Goal: Task Accomplishment & Management: Use online tool/utility

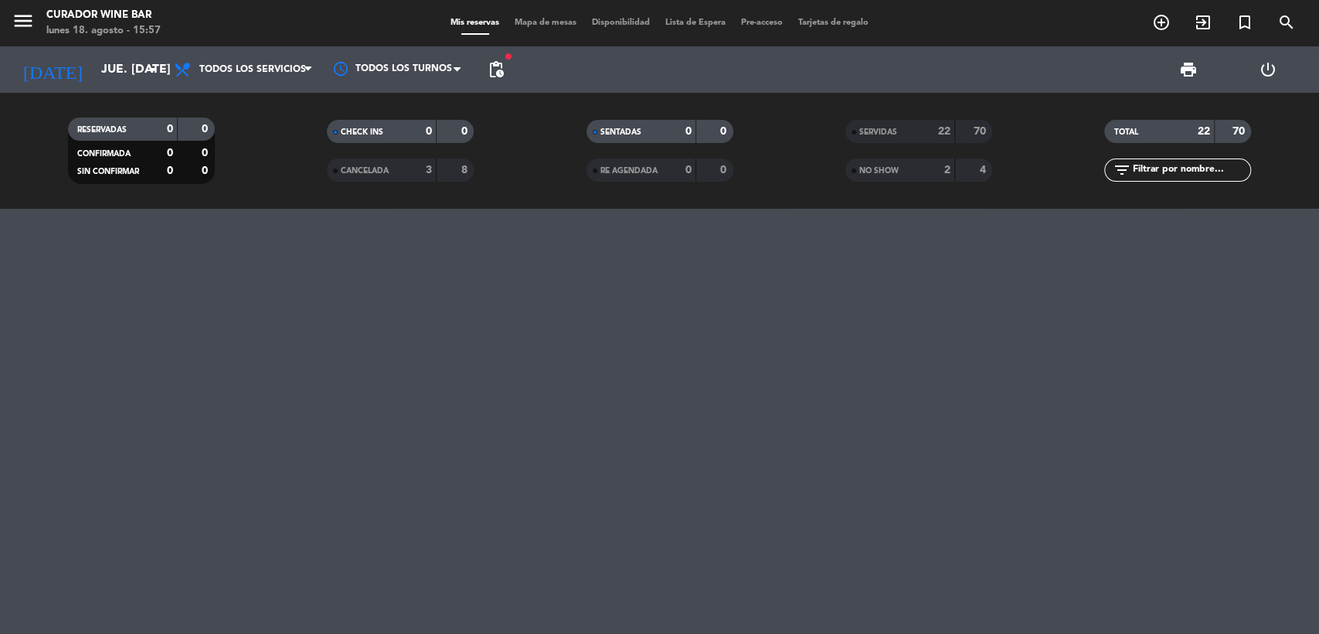
click at [929, 131] on div "22" at bounding box center [936, 132] width 31 height 18
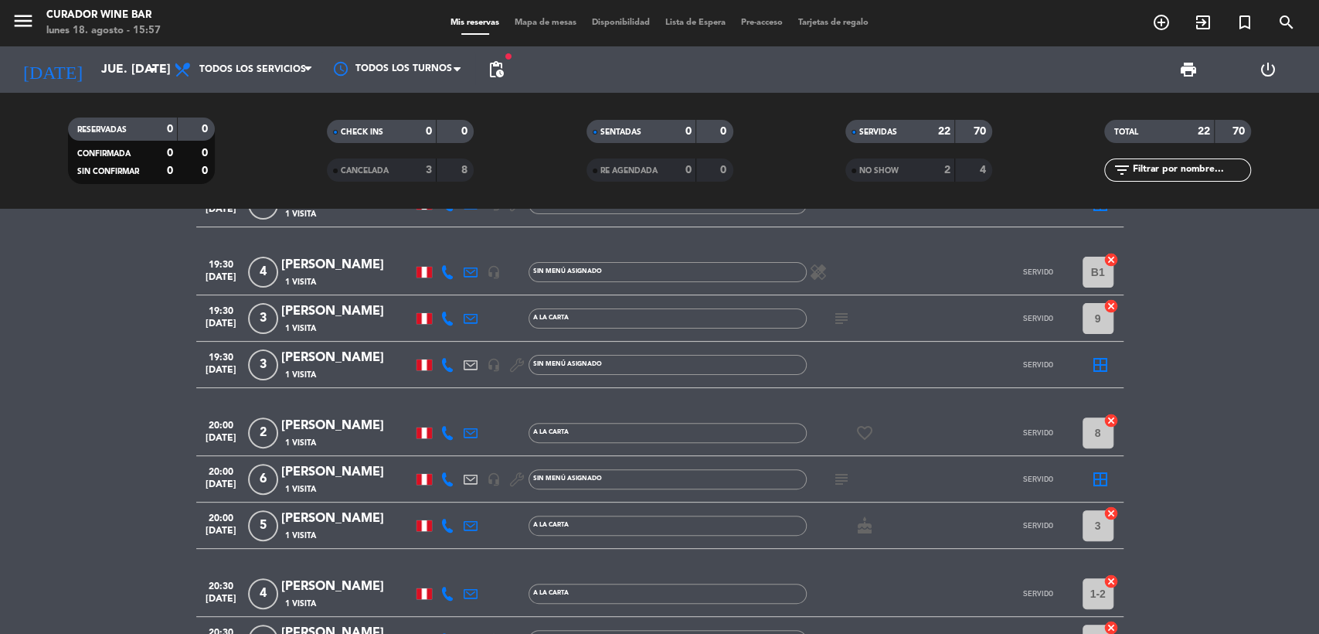
scroll to position [343, 0]
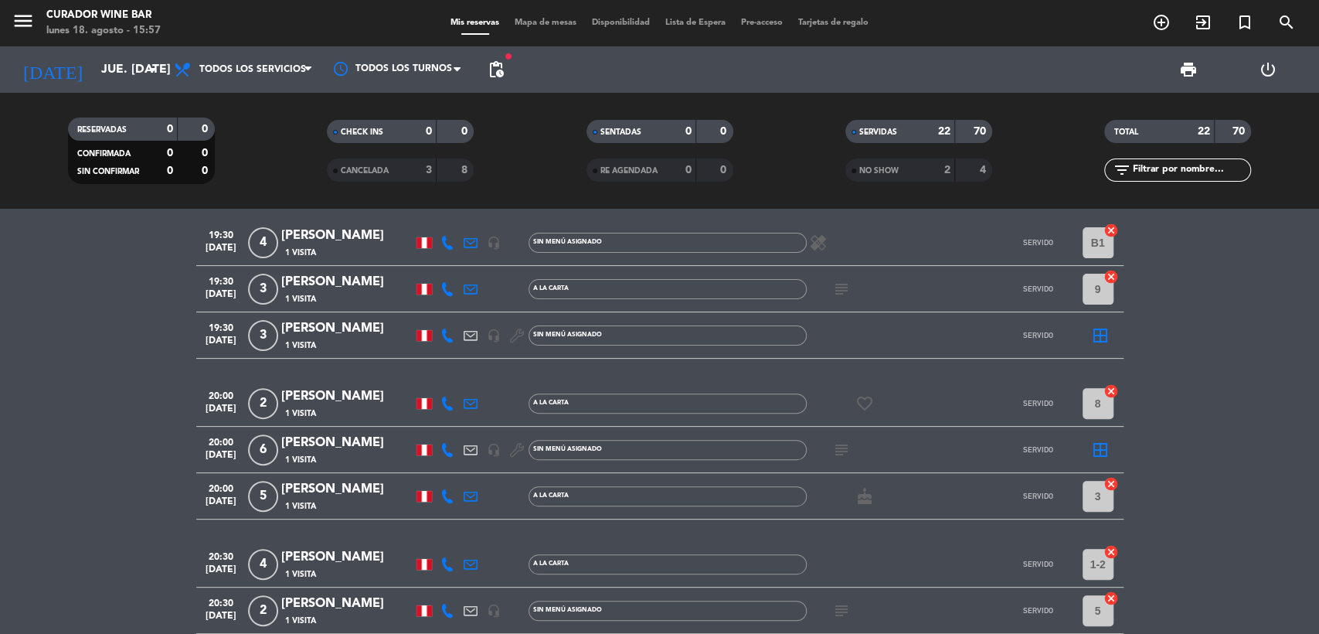
click at [471, 397] on icon at bounding box center [471, 403] width 14 height 14
click at [618, 374] on span "content_paste" at bounding box center [624, 377] width 12 height 12
click at [449, 402] on icon at bounding box center [448, 403] width 14 height 14
click at [458, 379] on span "content_paste" at bounding box center [464, 378] width 12 height 12
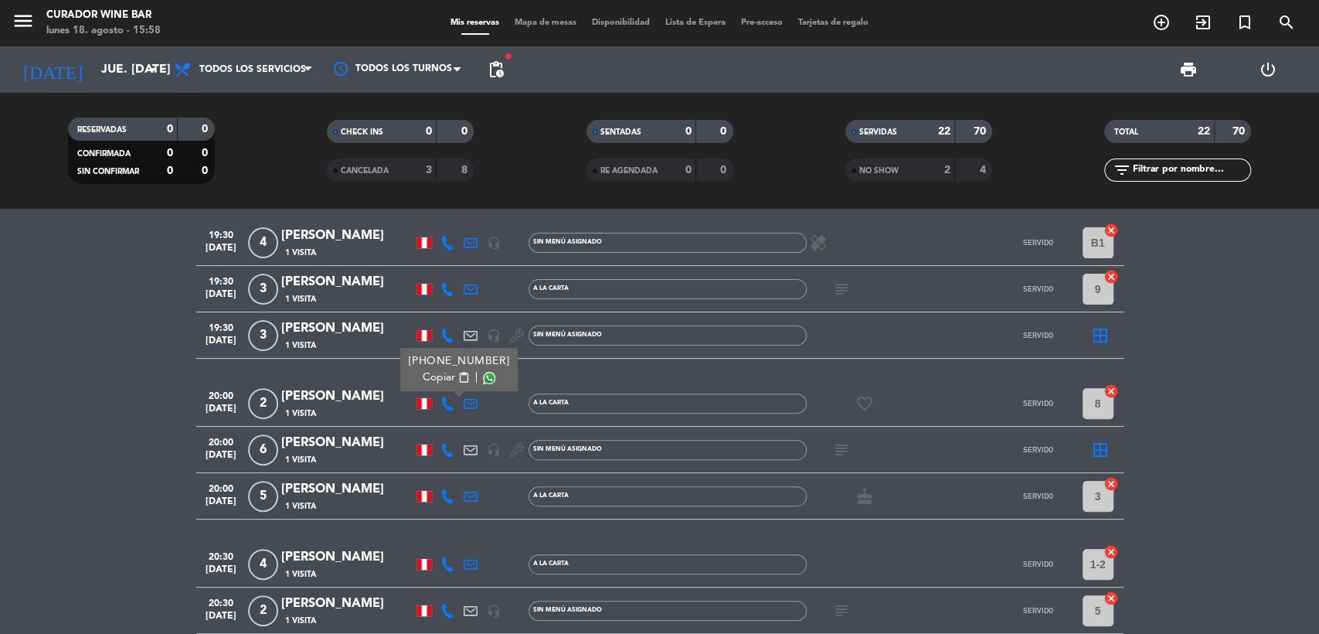
click at [468, 493] on icon at bounding box center [471, 496] width 14 height 14
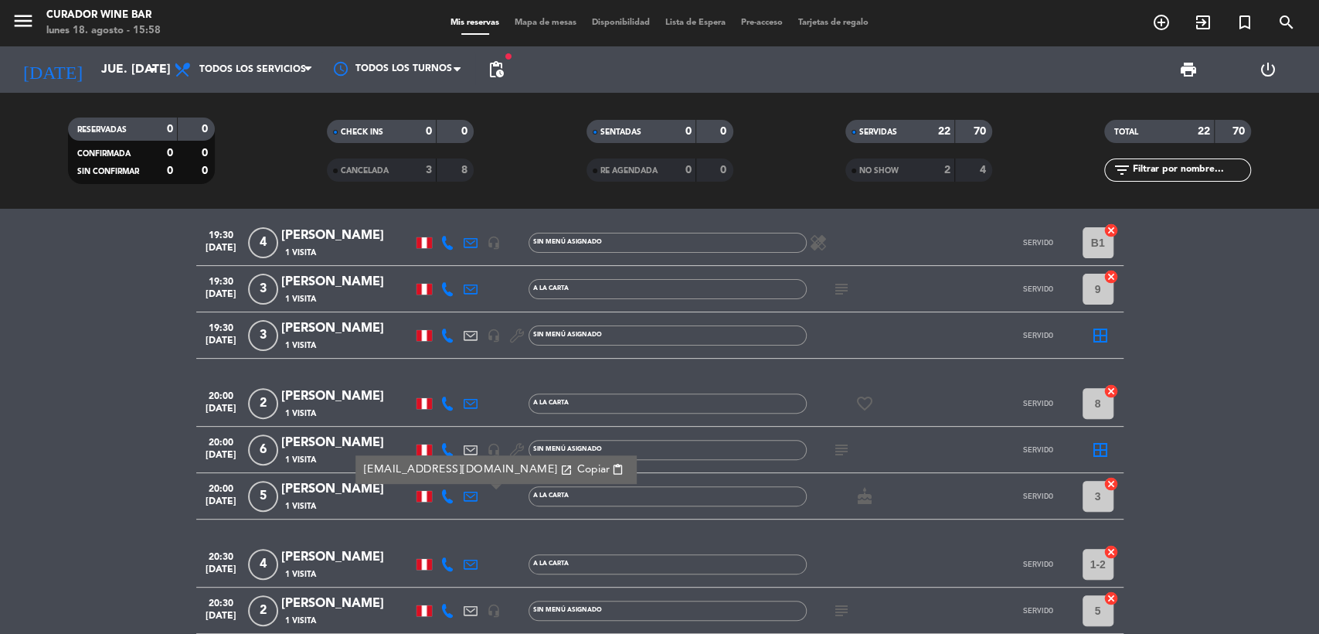
click at [612, 468] on span "content_paste" at bounding box center [618, 470] width 12 height 12
click at [448, 497] on icon at bounding box center [448, 496] width 14 height 14
click at [458, 466] on span "content_paste" at bounding box center [464, 471] width 12 height 12
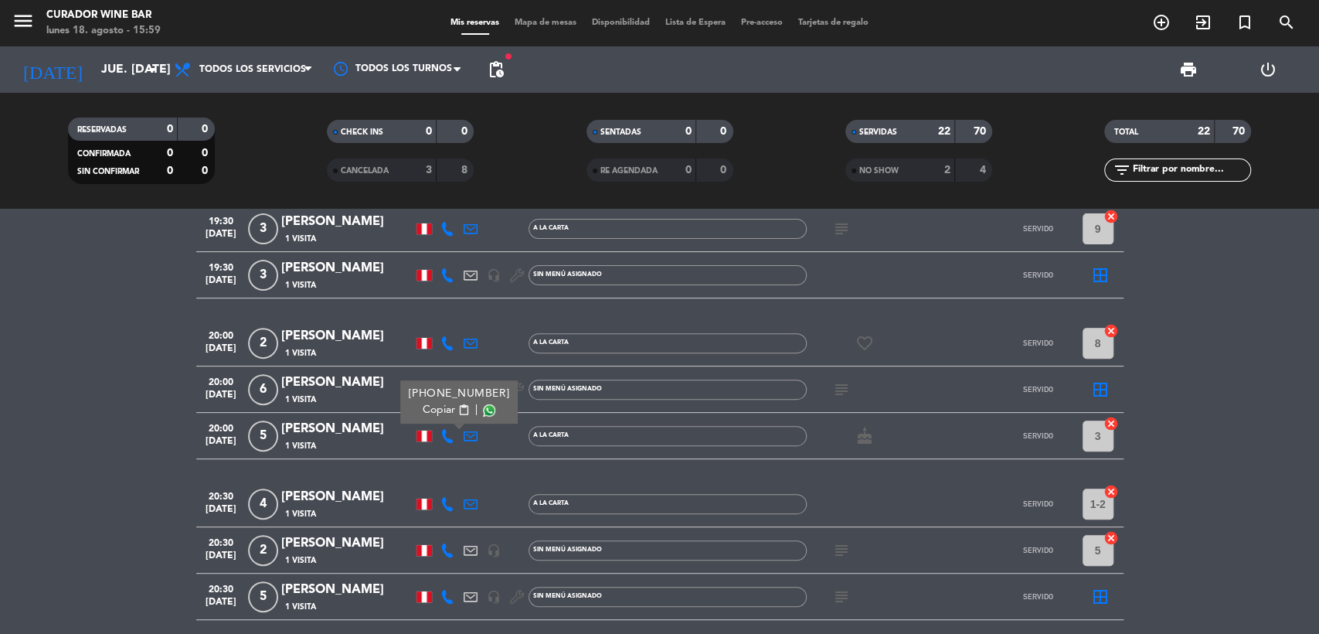
scroll to position [429, 0]
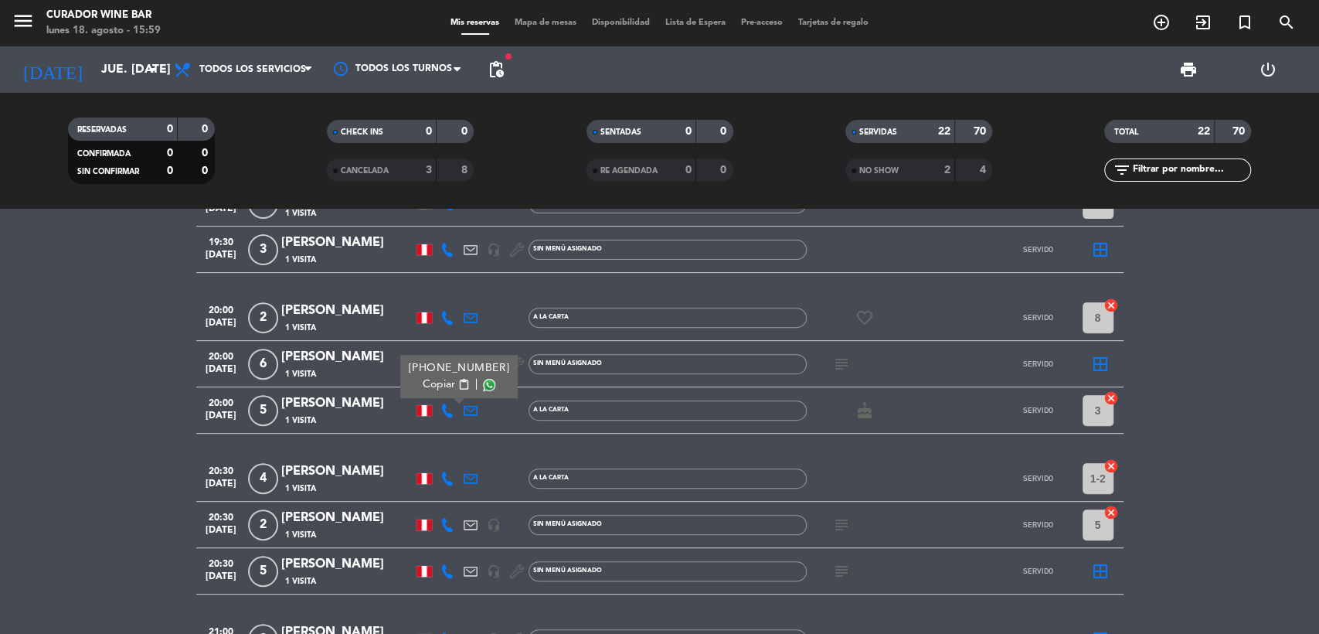
click at [450, 478] on icon at bounding box center [448, 478] width 14 height 14
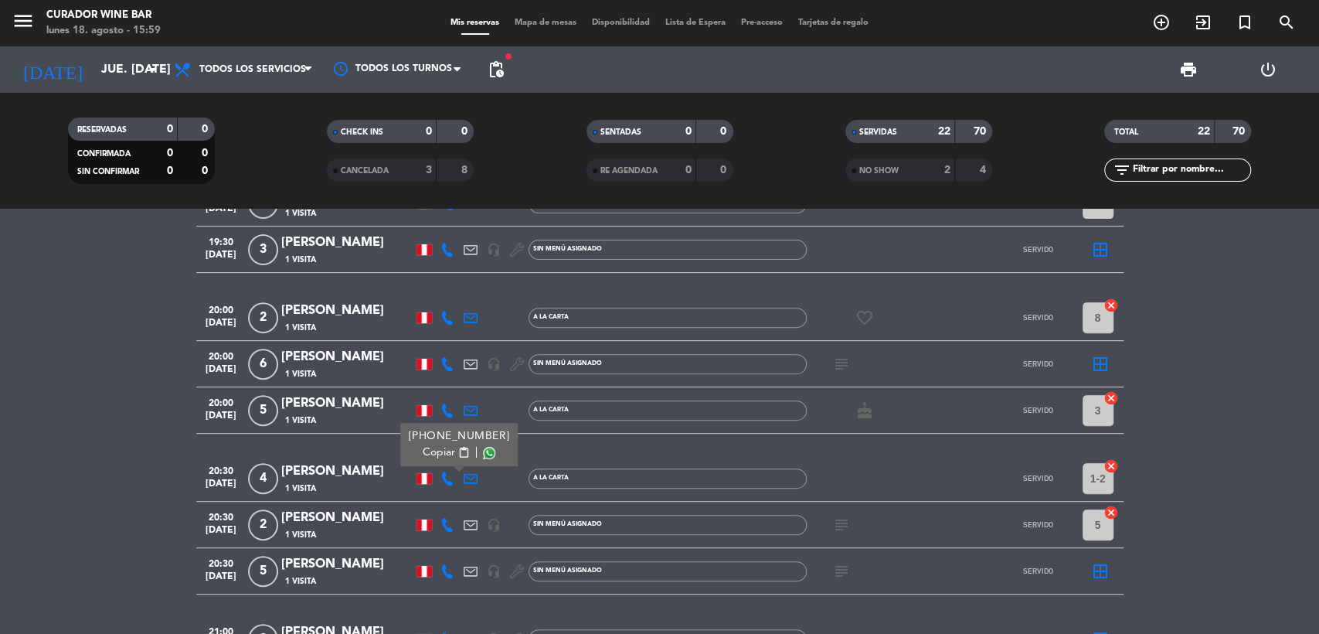
click at [458, 451] on span "content_paste" at bounding box center [464, 453] width 12 height 12
click at [476, 482] on icon at bounding box center [471, 478] width 14 height 14
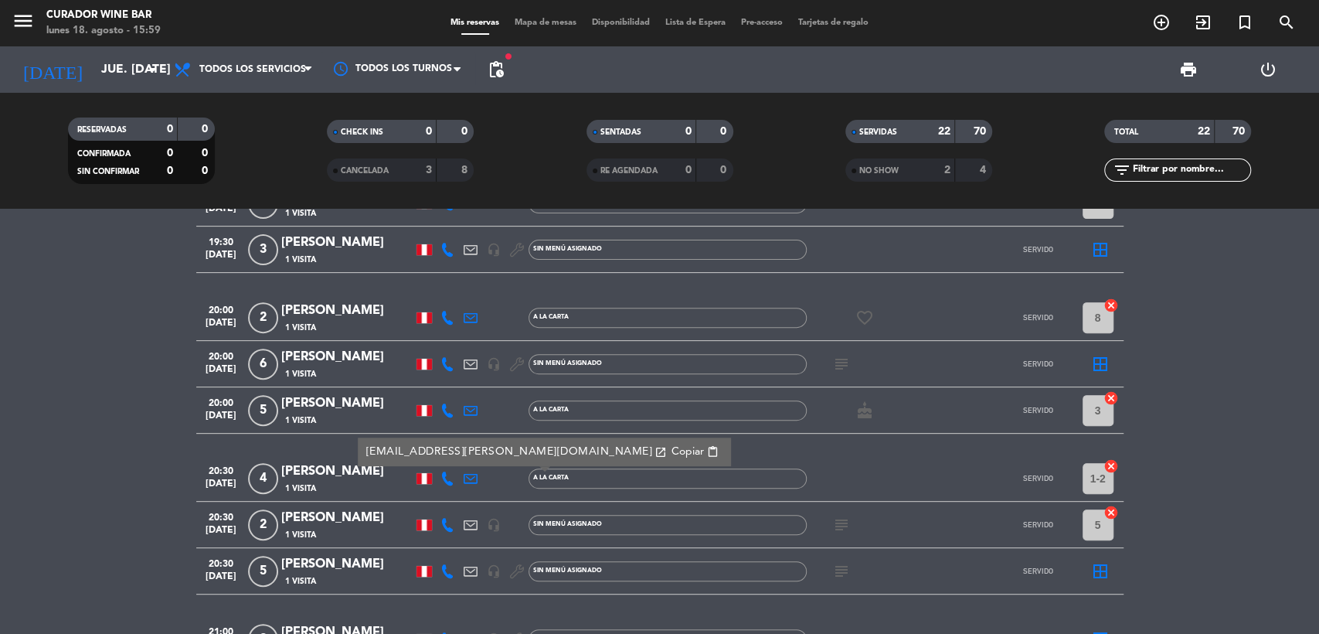
click at [706, 448] on span "content_paste" at bounding box center [712, 452] width 12 height 12
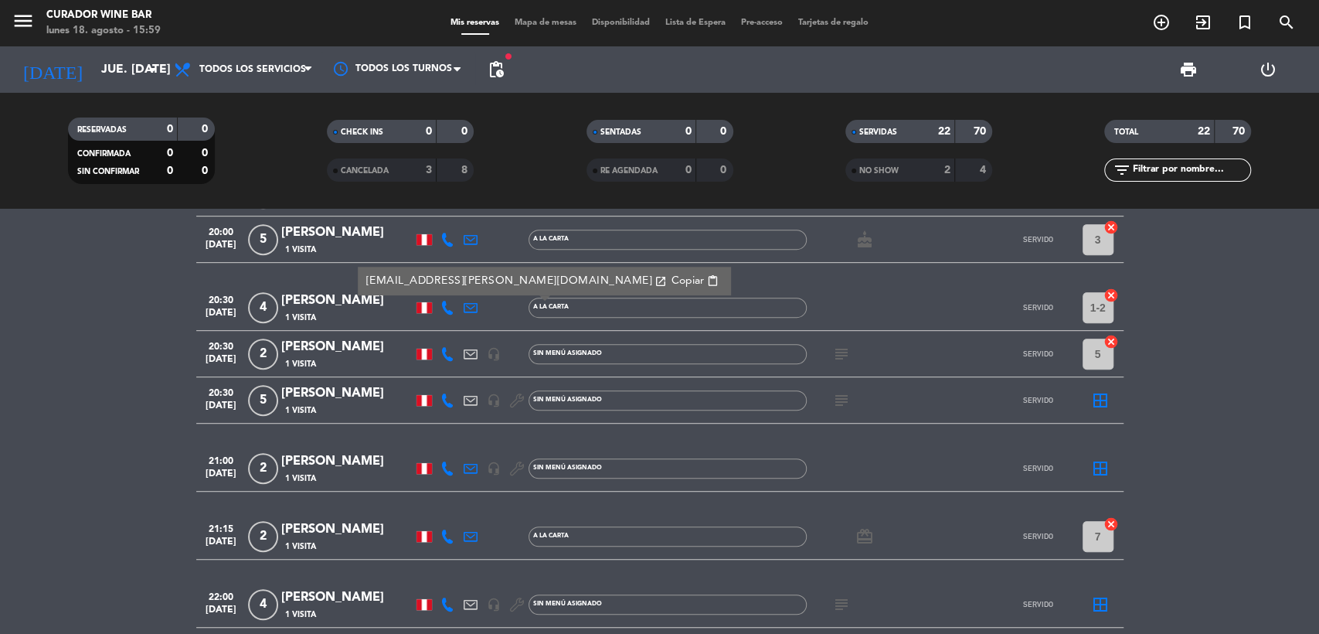
scroll to position [601, 0]
click at [447, 400] on icon at bounding box center [448, 400] width 14 height 14
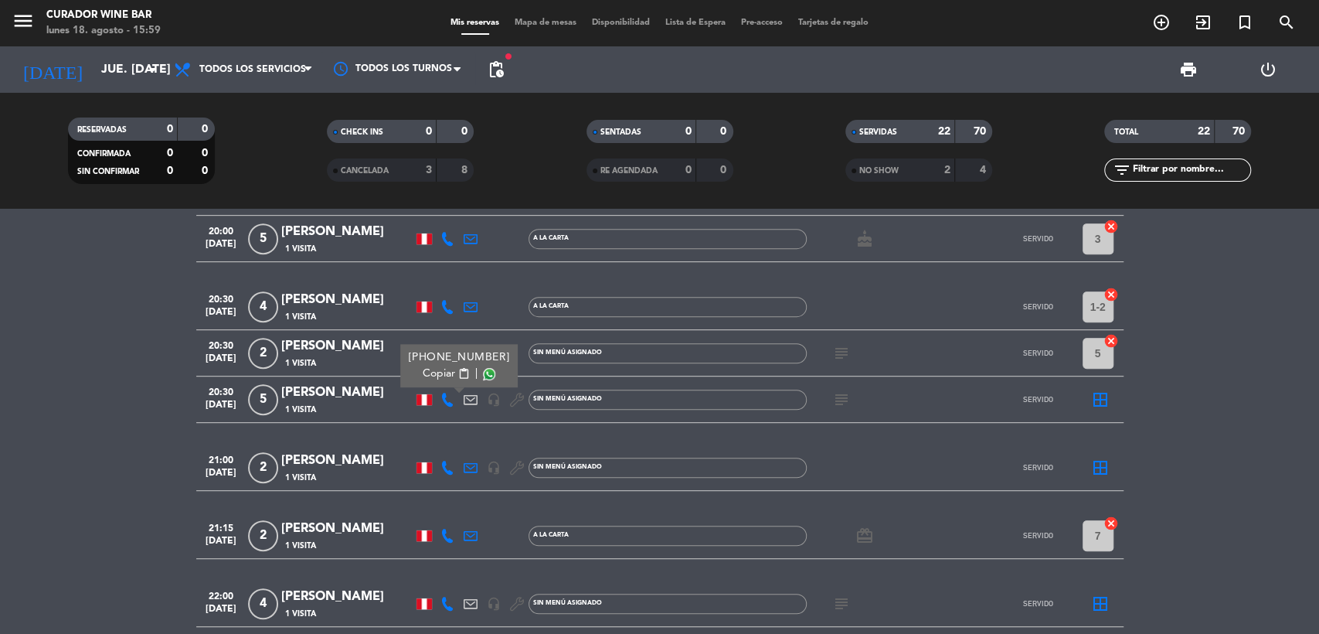
click at [458, 375] on span "content_paste" at bounding box center [464, 374] width 12 height 12
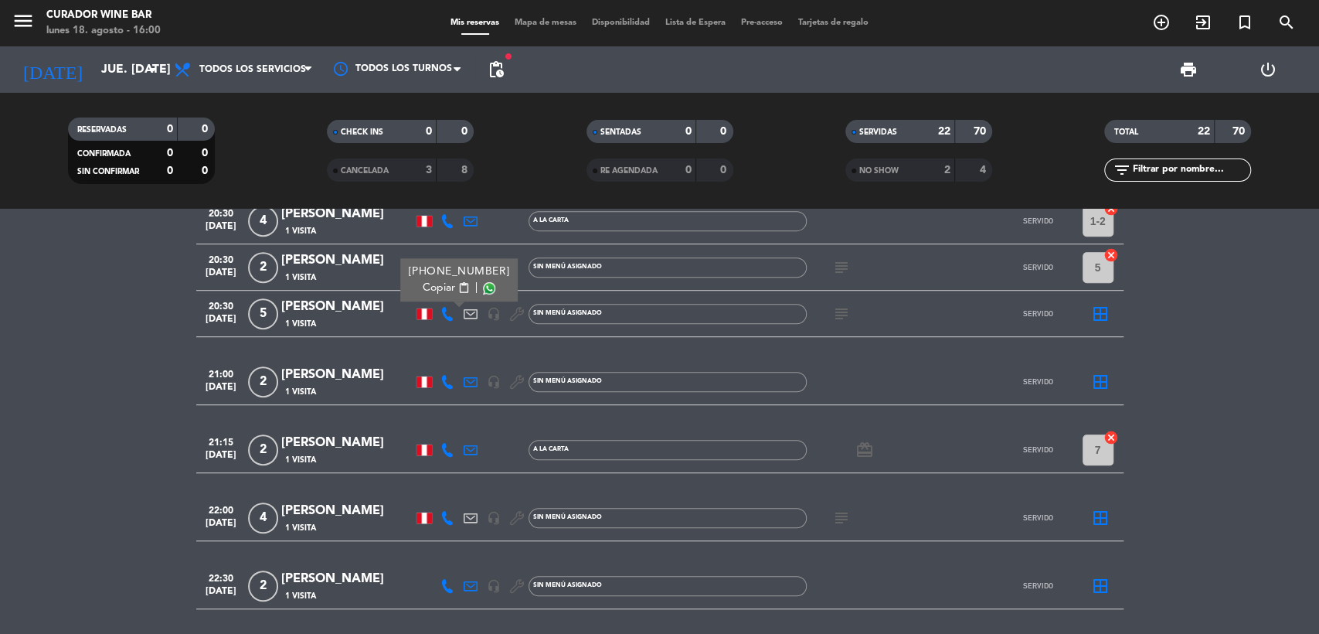
click at [473, 379] on icon at bounding box center [471, 382] width 14 height 14
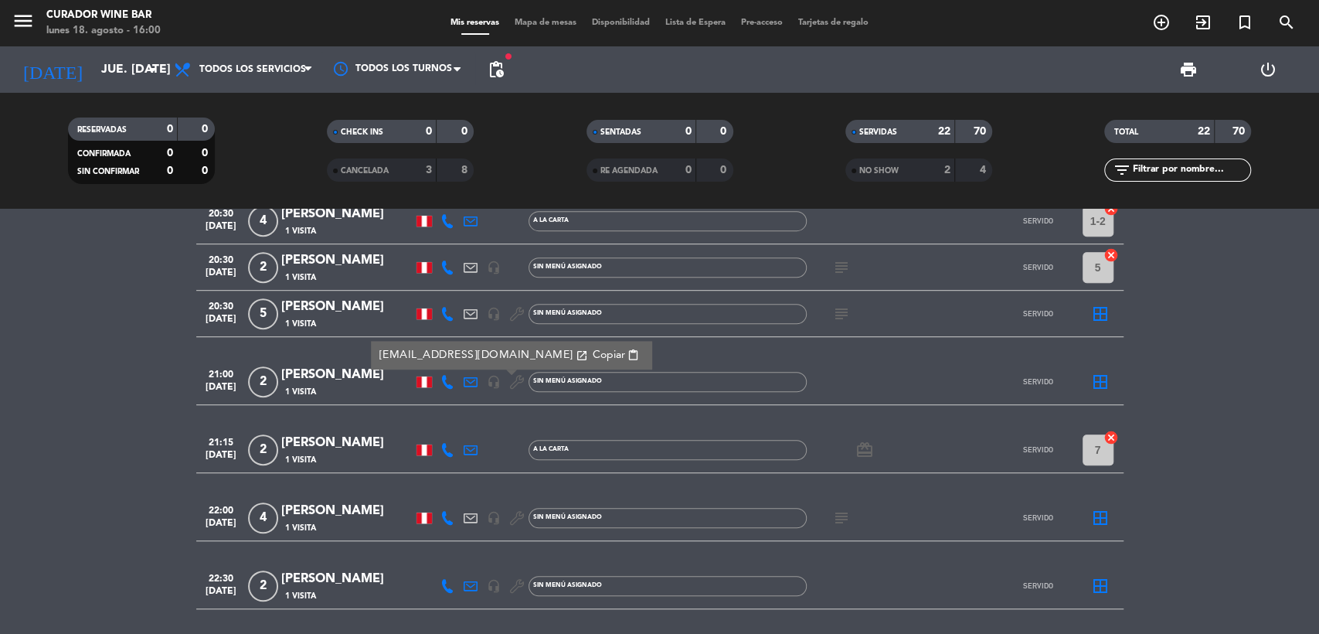
click at [628, 353] on span "content_paste" at bounding box center [634, 355] width 12 height 12
click at [448, 379] on icon at bounding box center [448, 382] width 14 height 14
click at [458, 356] on span "content_paste" at bounding box center [464, 356] width 12 height 12
click at [475, 450] on icon at bounding box center [471, 450] width 14 height 14
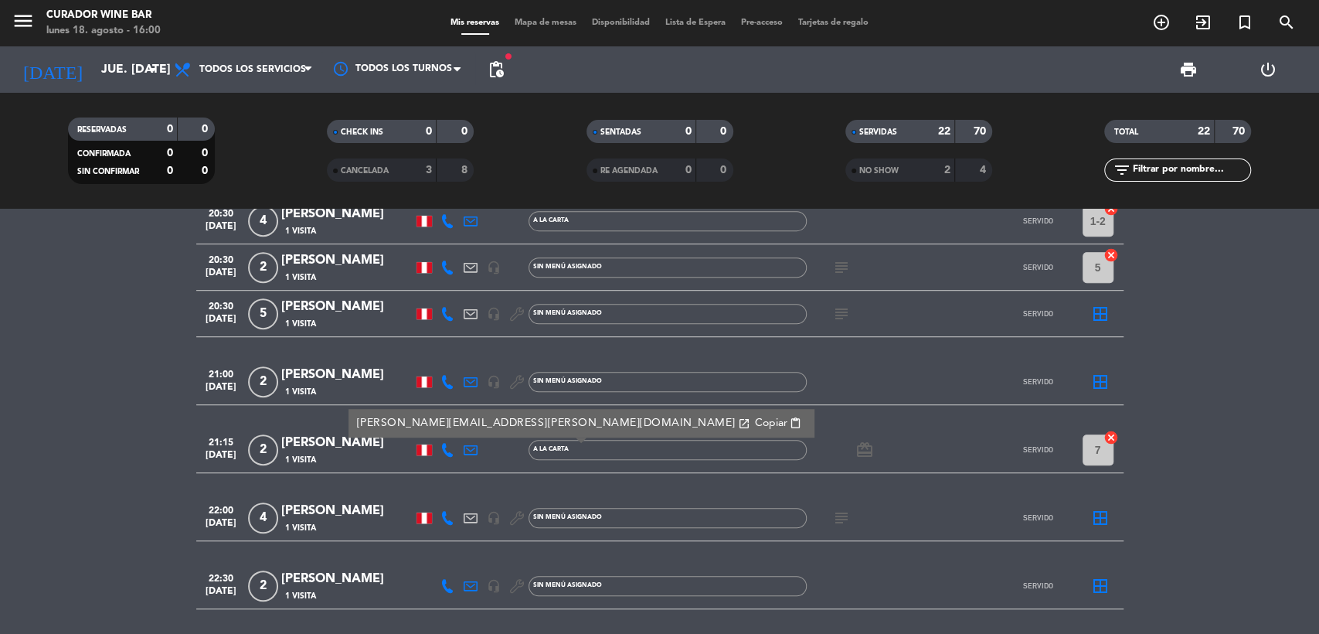
click at [790, 422] on span "content_paste" at bounding box center [796, 423] width 12 height 12
click at [450, 445] on icon at bounding box center [448, 450] width 14 height 14
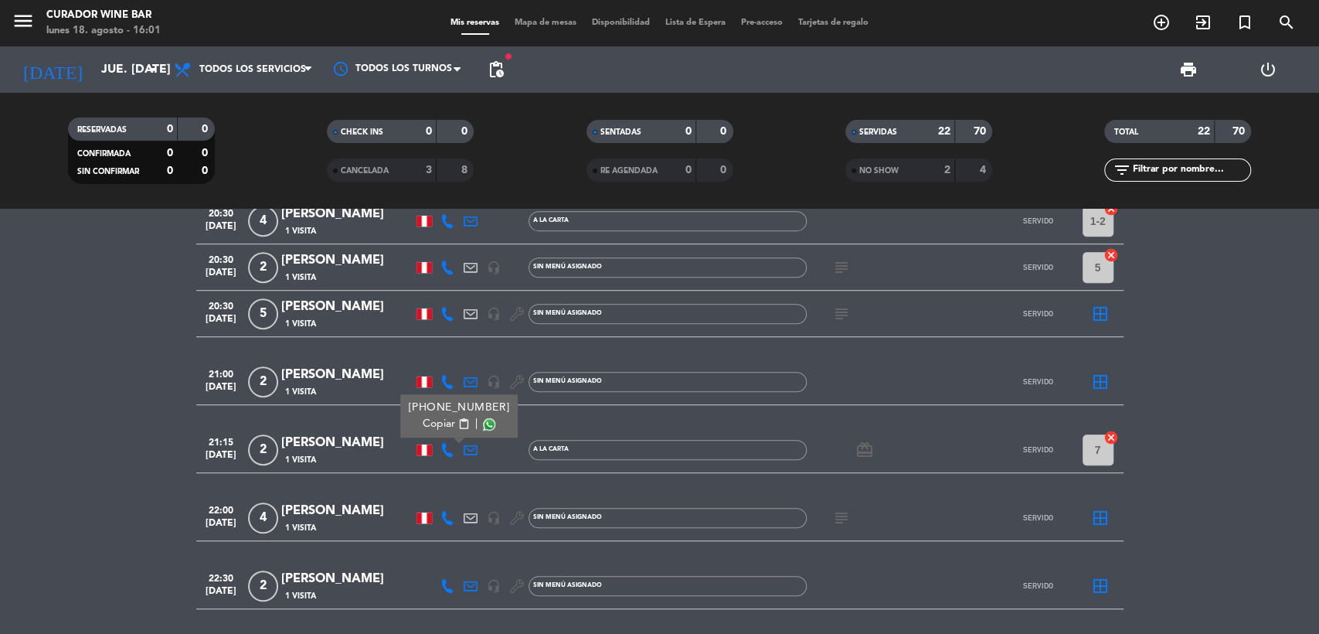
click at [458, 422] on span "content_paste" at bounding box center [464, 424] width 12 height 12
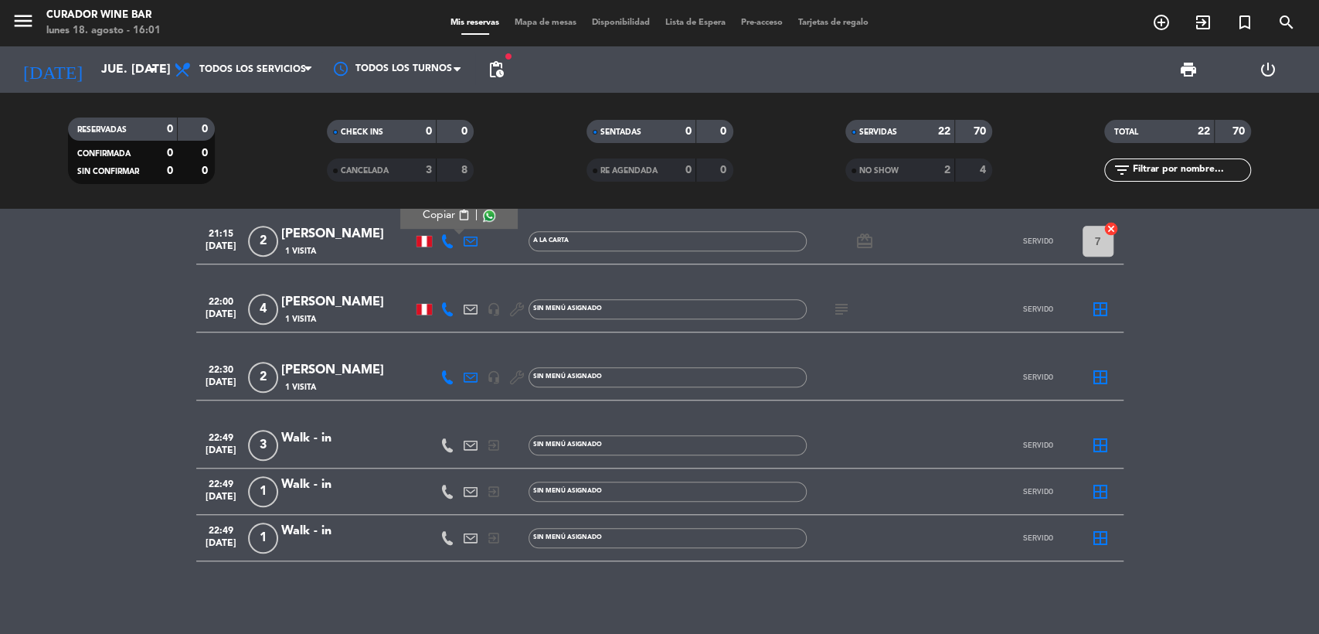
scroll to position [900, 0]
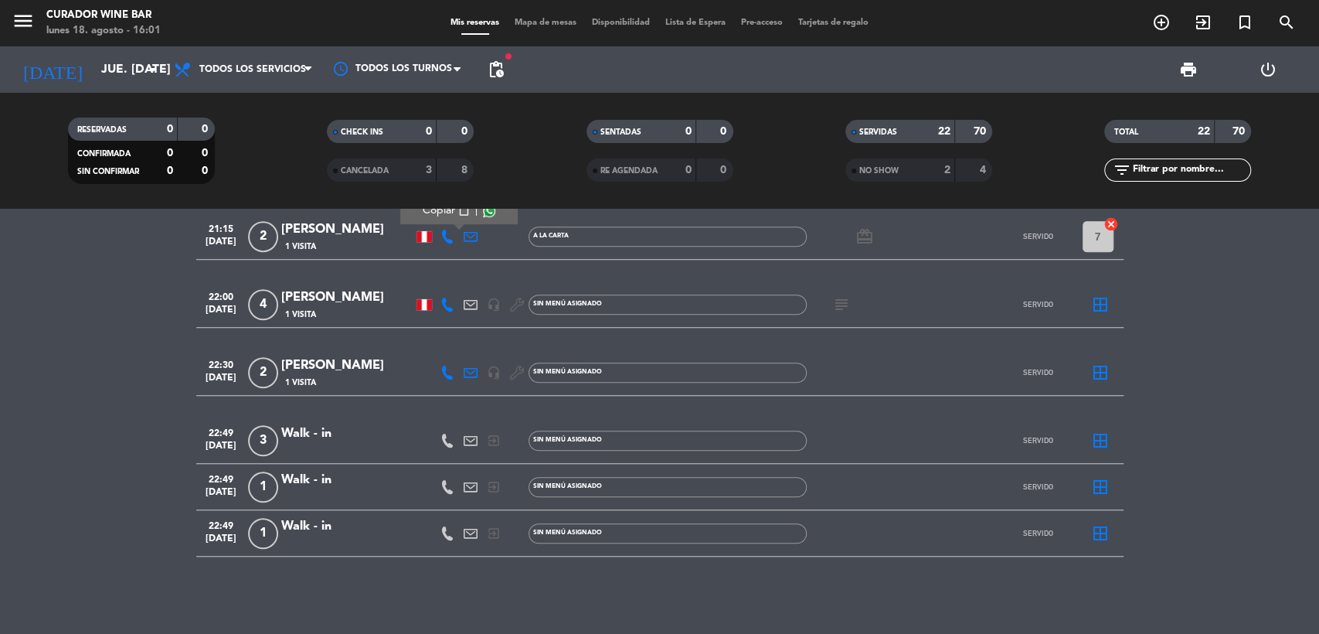
click at [466, 373] on icon at bounding box center [471, 373] width 14 height 14
click at [630, 344] on span "content_paste" at bounding box center [636, 346] width 12 height 12
click at [445, 372] on icon at bounding box center [448, 373] width 14 height 14
click at [458, 345] on span "content_paste" at bounding box center [464, 347] width 12 height 12
click at [444, 305] on icon at bounding box center [448, 305] width 14 height 14
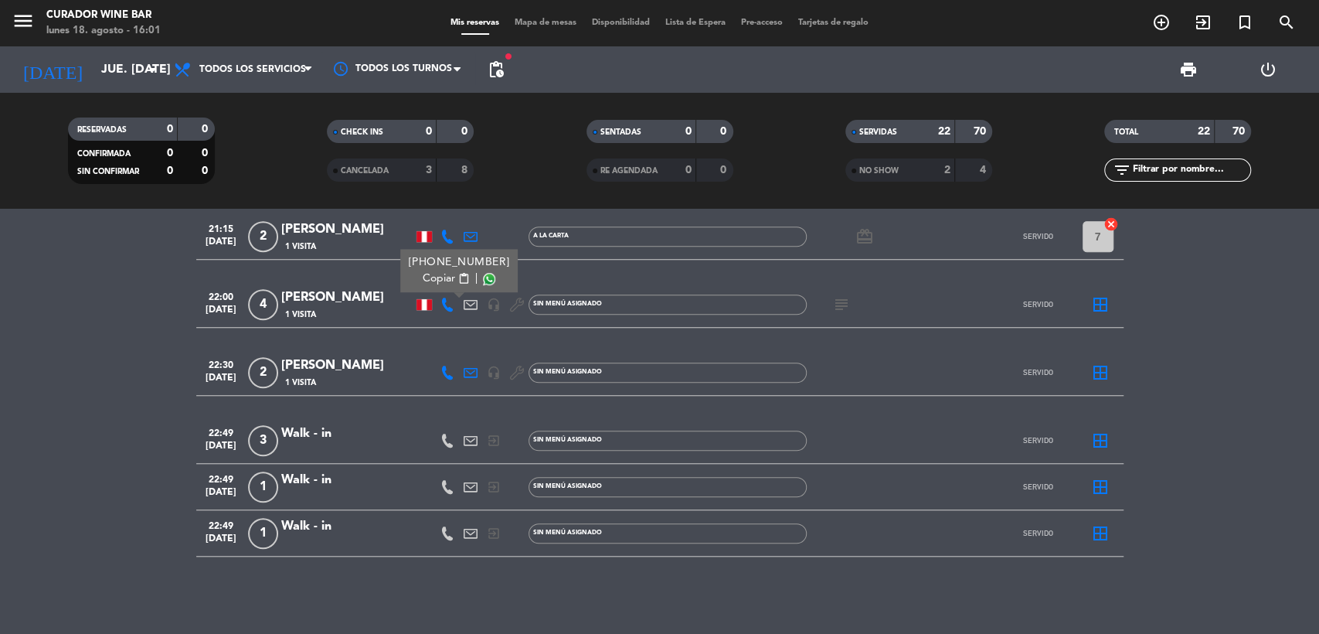
click at [458, 274] on span "content_paste" at bounding box center [464, 279] width 12 height 12
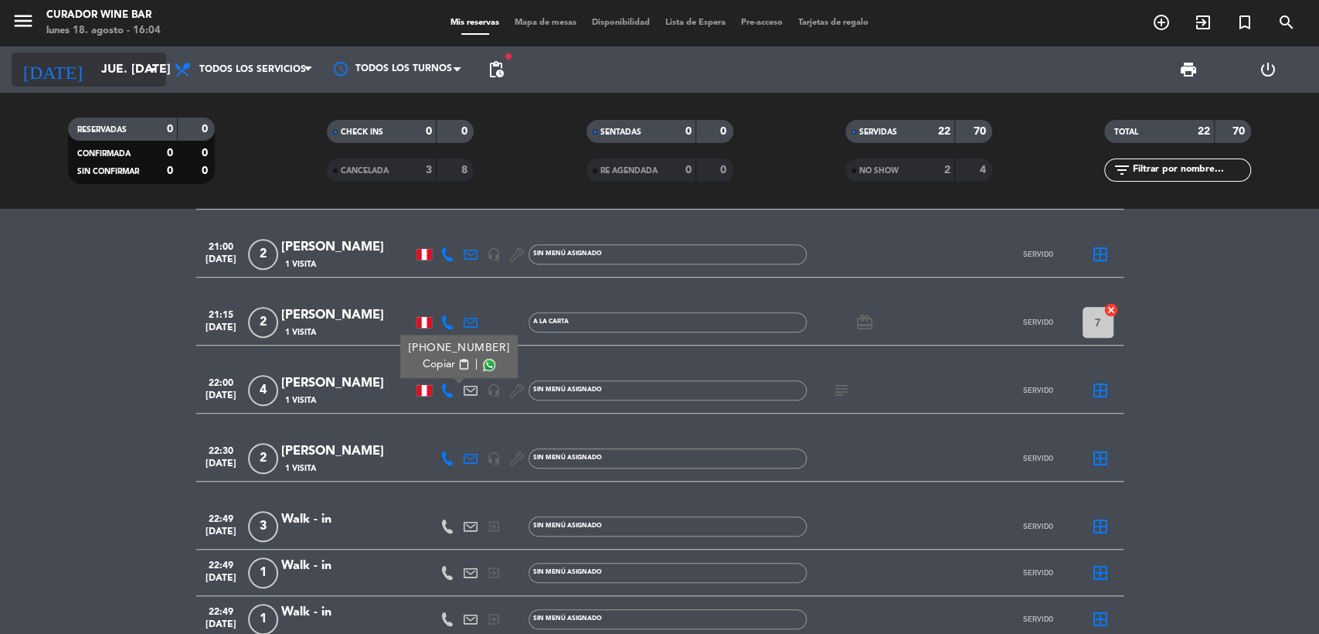
click at [119, 70] on input "jue. [DATE]" at bounding box center [175, 70] width 163 height 30
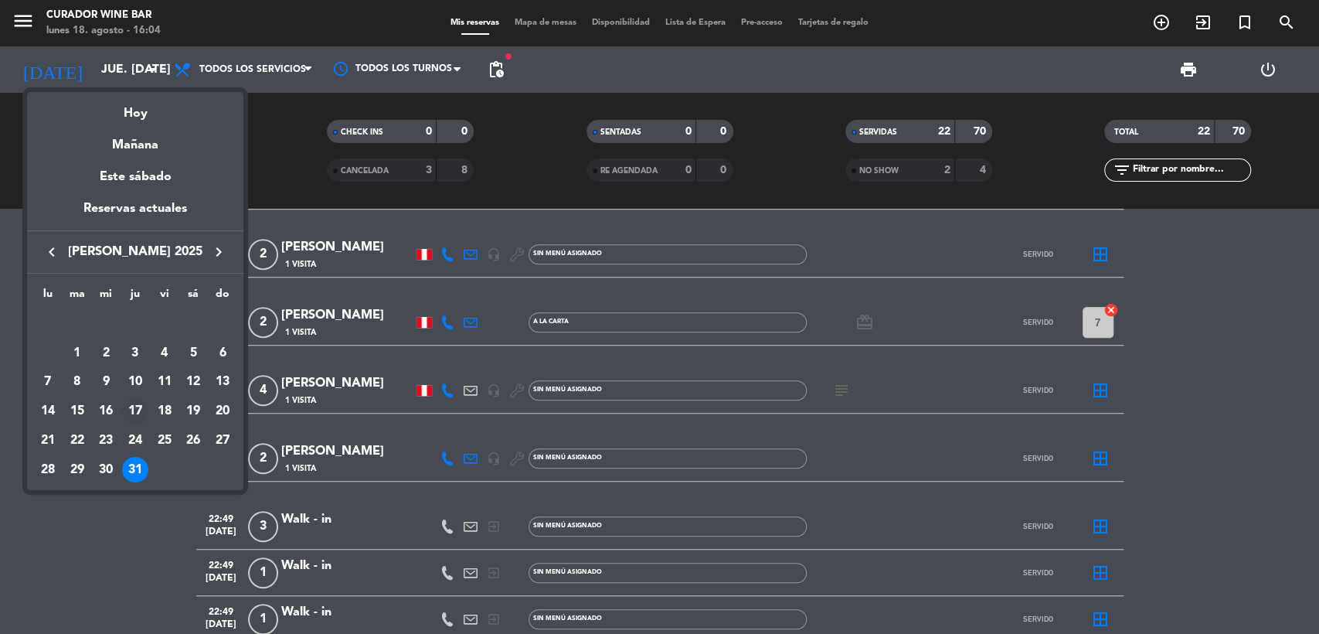
click at [131, 414] on div "17" at bounding box center [135, 411] width 26 height 26
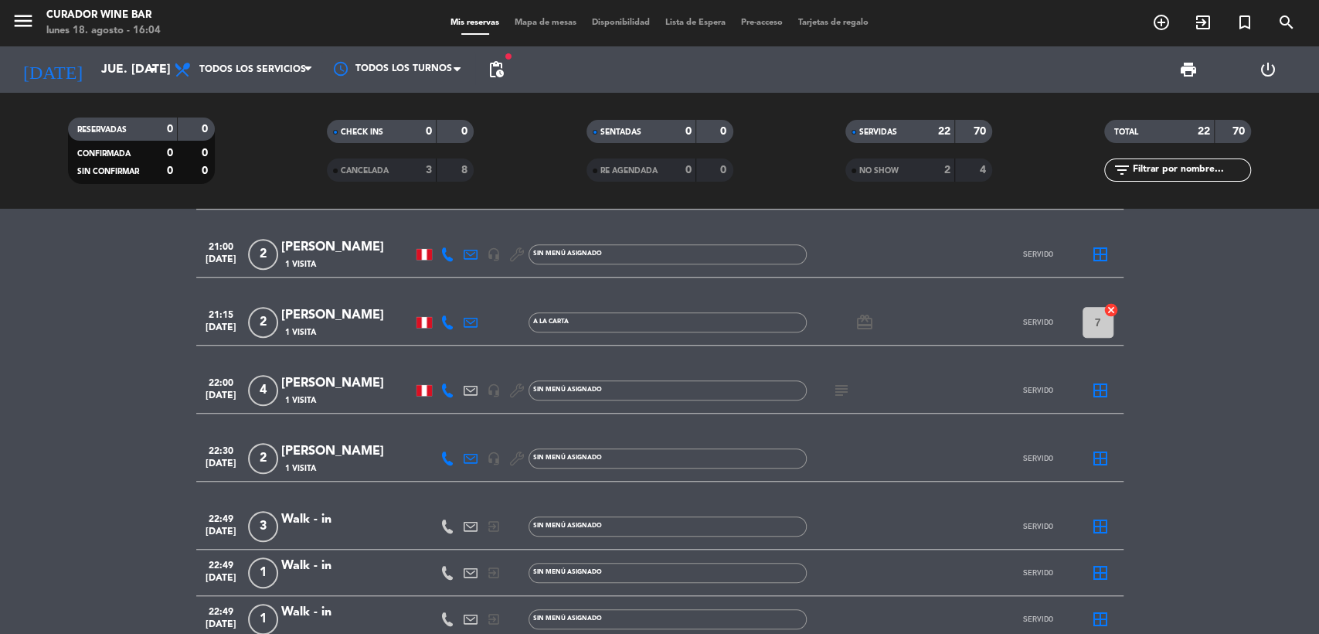
type input "jue. [DATE]"
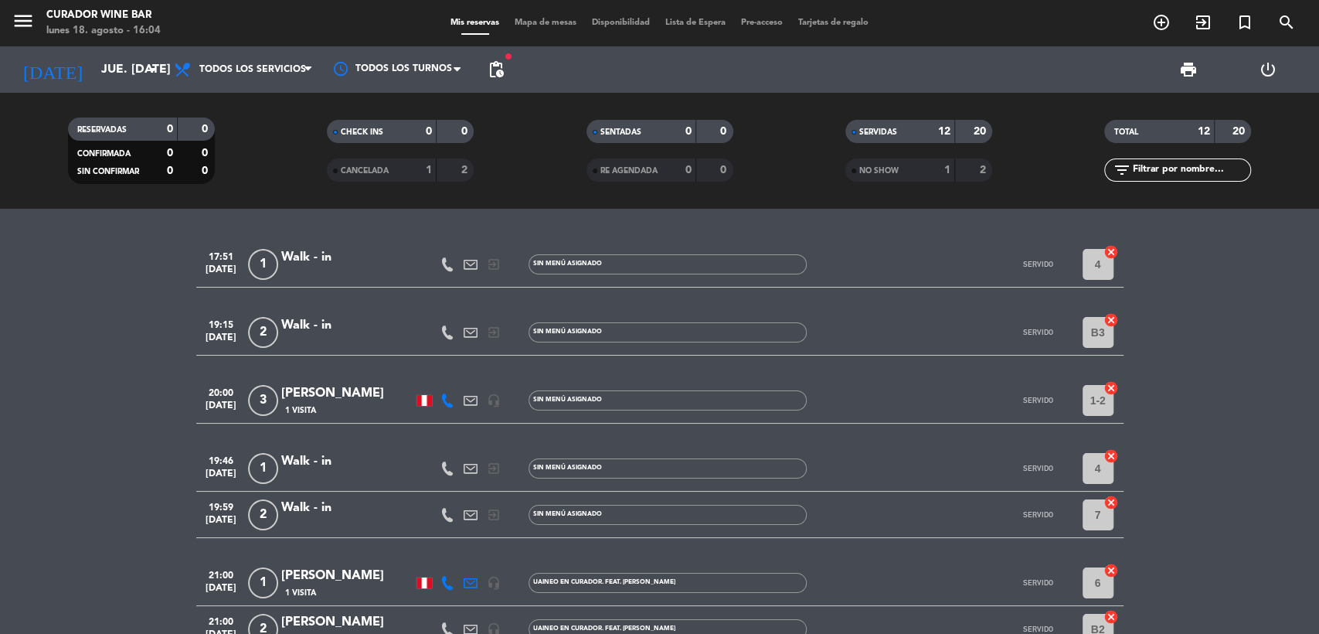
scroll to position [86, 0]
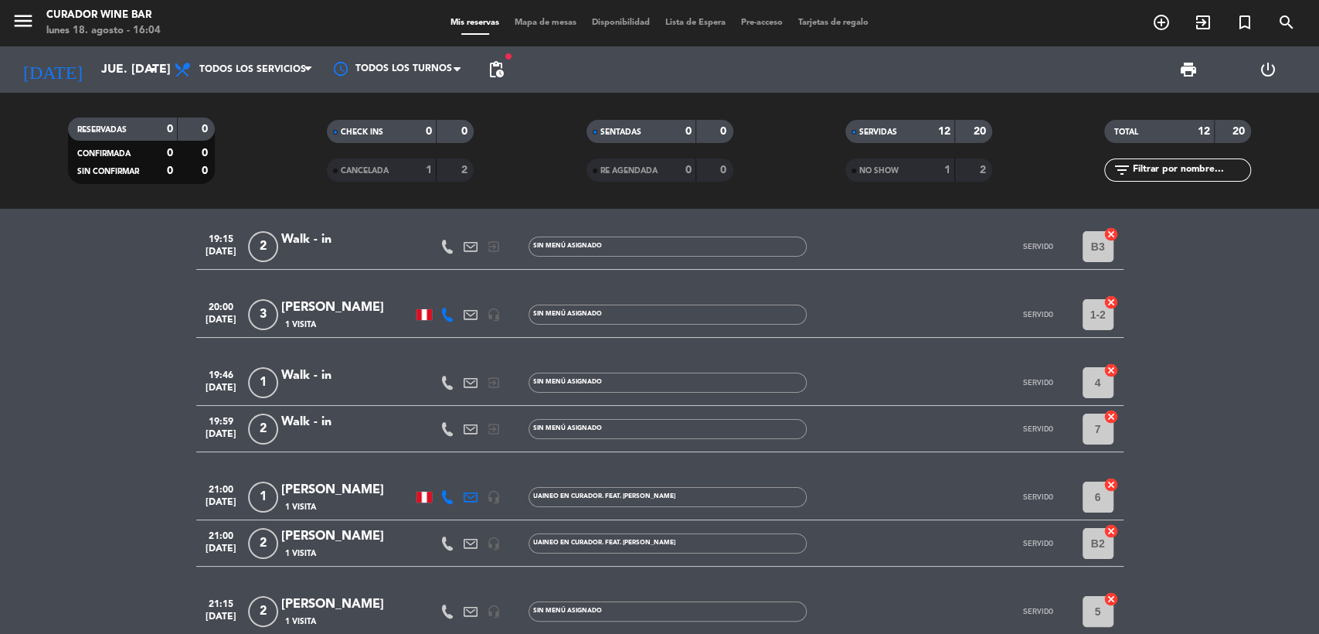
click at [476, 495] on icon at bounding box center [471, 497] width 14 height 14
click at [628, 467] on span "content_paste" at bounding box center [634, 471] width 12 height 12
drag, startPoint x: 439, startPoint y: 499, endPoint x: 465, endPoint y: 488, distance: 28.1
click at [441, 499] on icon at bounding box center [448, 497] width 14 height 14
click at [458, 470] on span "content_paste" at bounding box center [464, 471] width 12 height 12
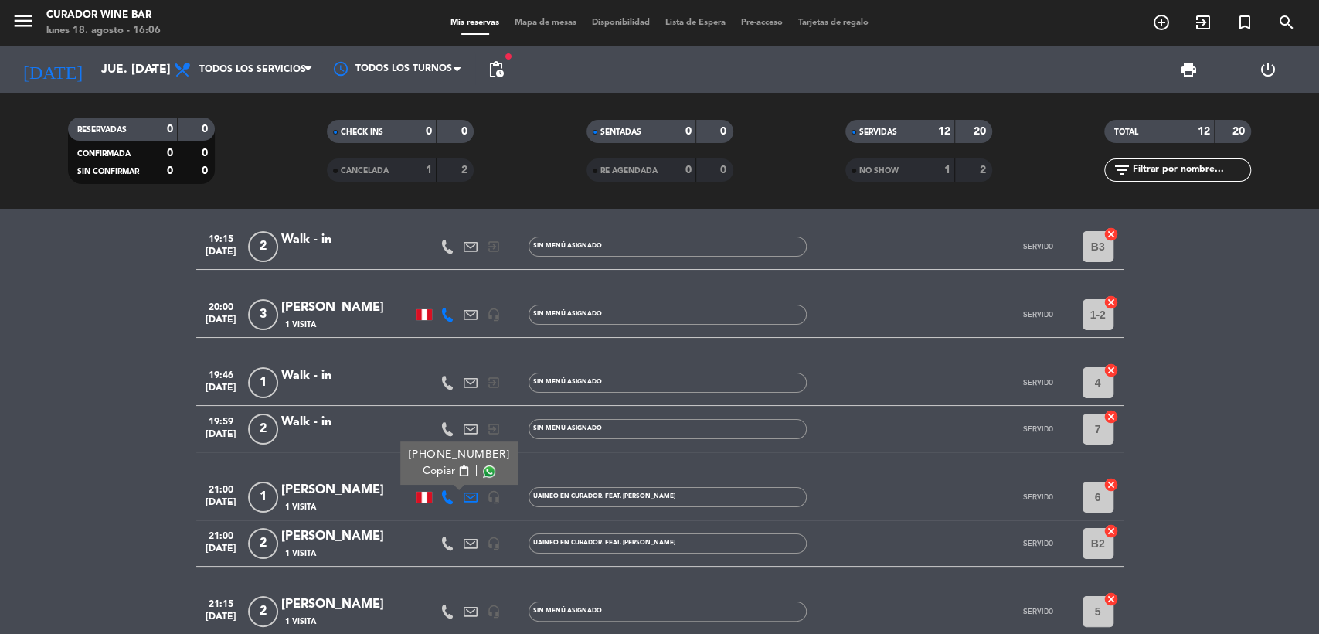
click at [451, 315] on icon at bounding box center [448, 315] width 14 height 14
click at [458, 286] on span "content_paste" at bounding box center [464, 289] width 12 height 12
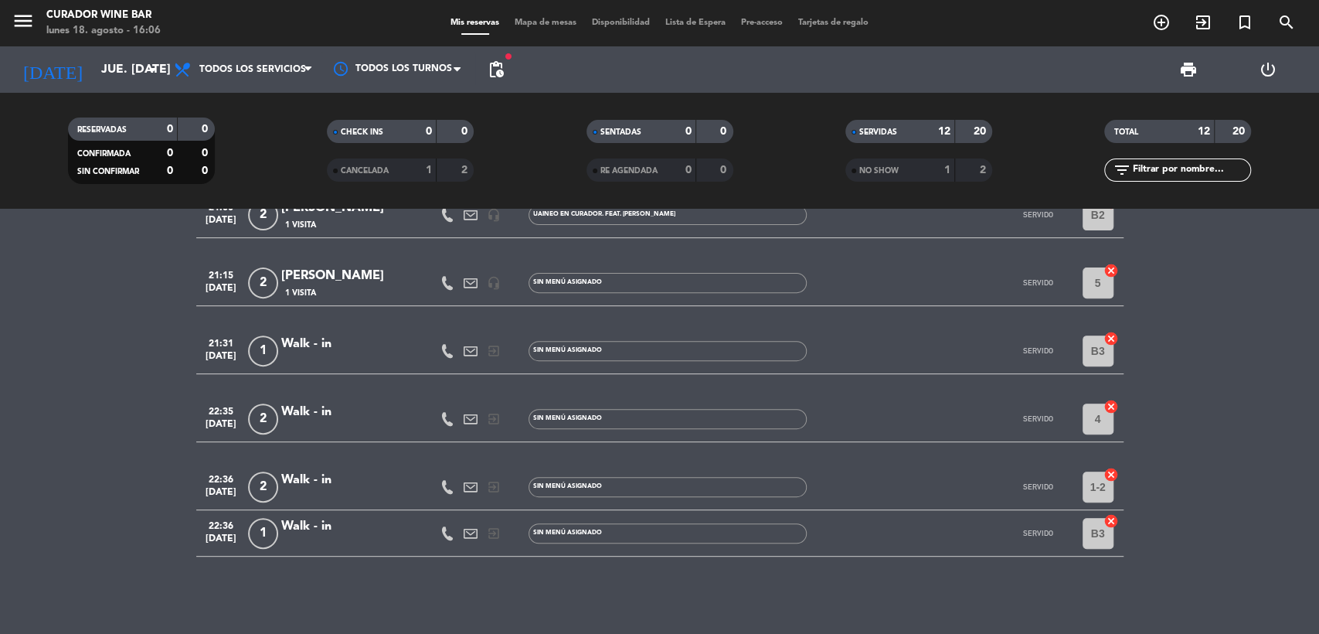
scroll to position [0, 0]
